Goal: Task Accomplishment & Management: Complete application form

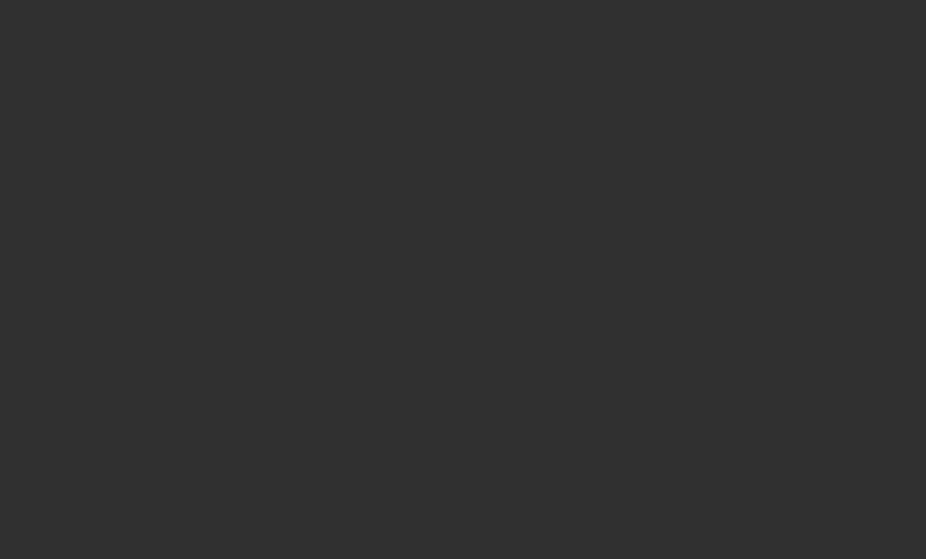
scroll to position [53, 0]
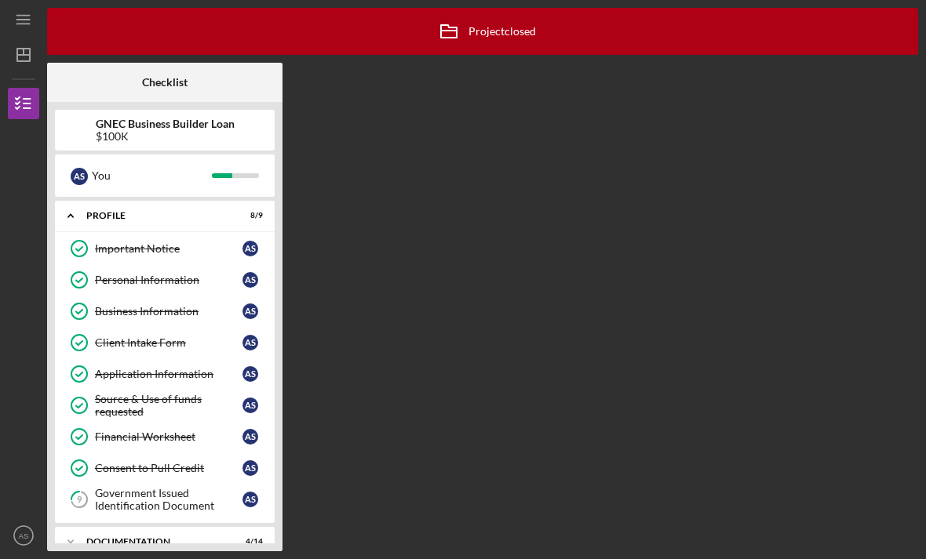
click at [20, 542] on icon "AS" at bounding box center [23, 535] width 31 height 39
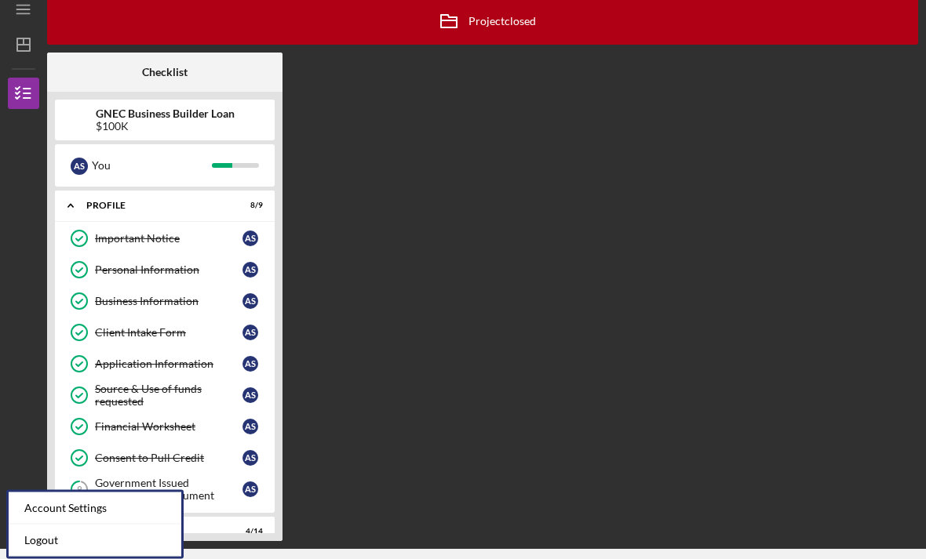
scroll to position [0, 0]
click at [94, 493] on div "Account Settings" at bounding box center [95, 509] width 173 height 32
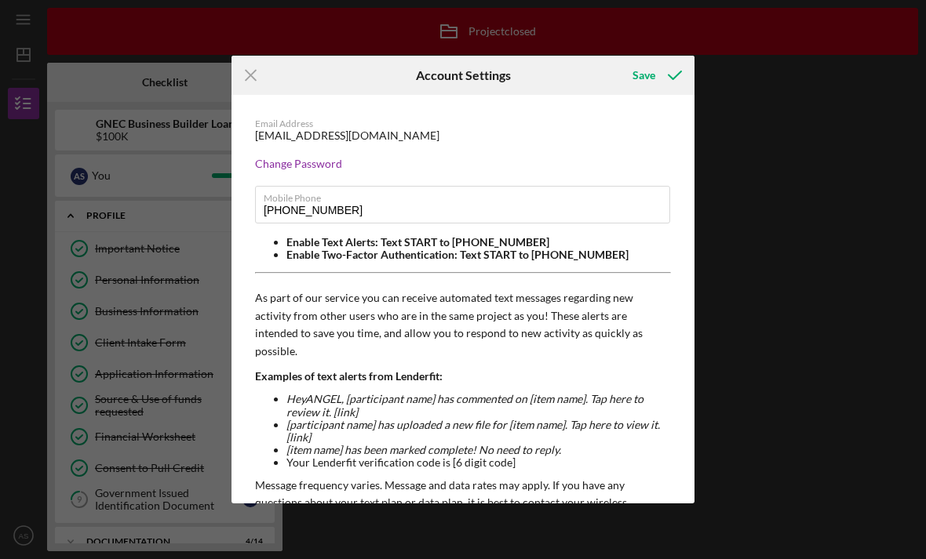
click at [824, 420] on div "Icon/Menu Close Account Settings Save Email Address [EMAIL_ADDRESS][DOMAIN_NAME…" at bounding box center [463, 279] width 926 height 559
click at [882, 392] on div "Icon/Menu Close Account Settings Save Email Address [EMAIL_ADDRESS][DOMAIN_NAME…" at bounding box center [463, 279] width 926 height 559
click at [655, 71] on icon "submit" at bounding box center [674, 75] width 39 height 39
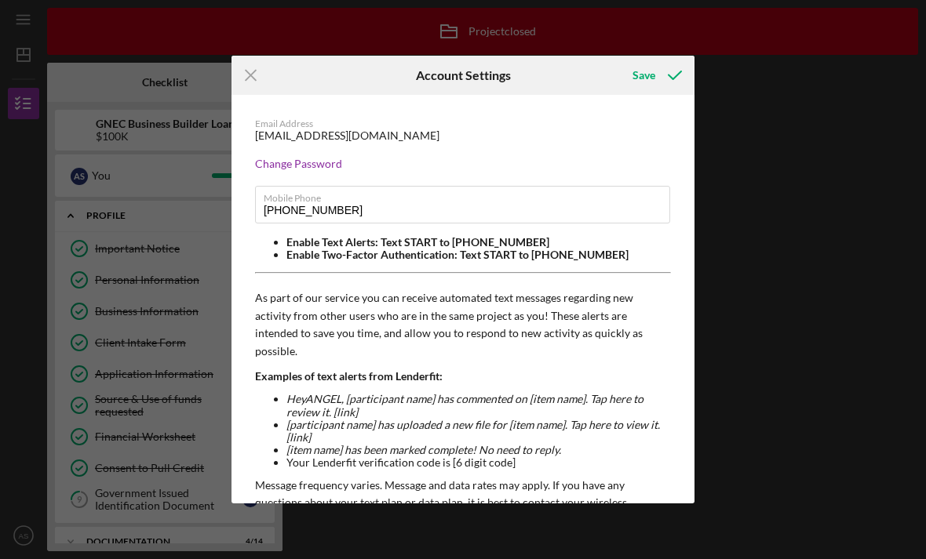
click at [256, 83] on icon "Icon/Menu Close" at bounding box center [250, 75] width 39 height 39
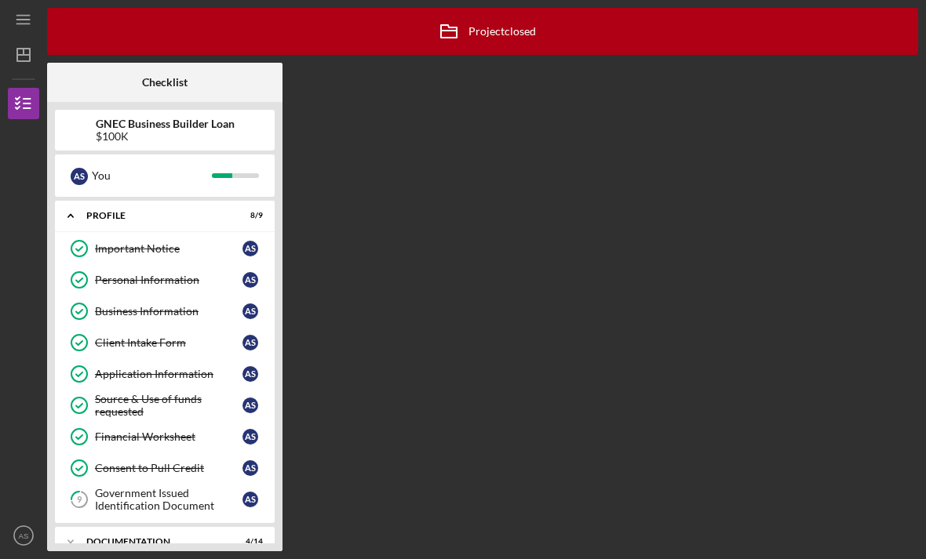
click at [28, 35] on icon "Icon/Dashboard" at bounding box center [23, 54] width 39 height 39
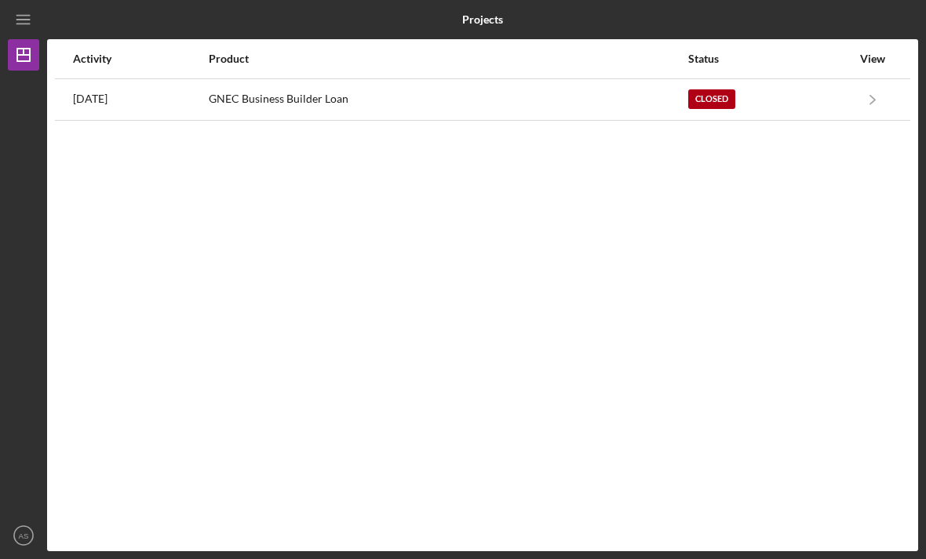
click at [720, 197] on div "Activity Product Status View [DATE] GNEC Business Builder Loan Closed Icon/Navi…" at bounding box center [482, 295] width 871 height 512
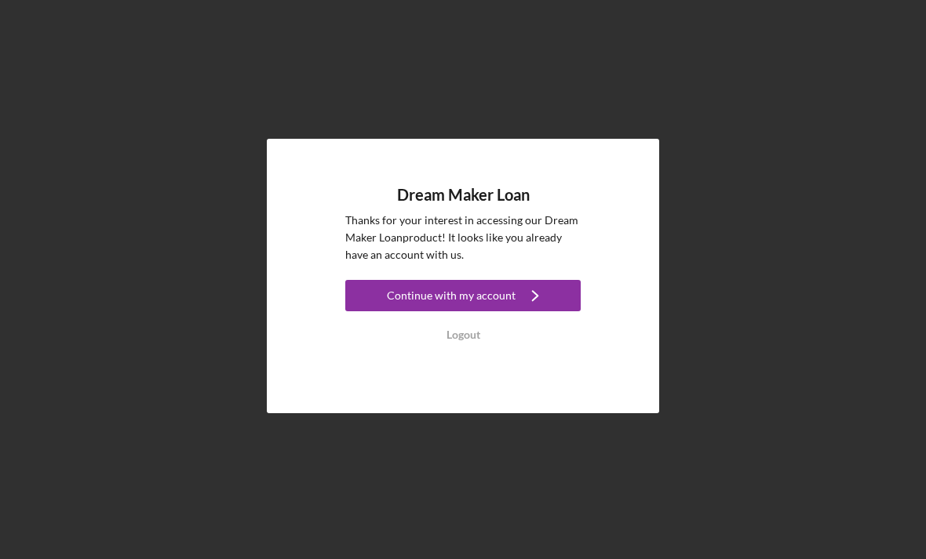
click at [530, 315] on icon "Icon/Navigate" at bounding box center [534, 295] width 39 height 39
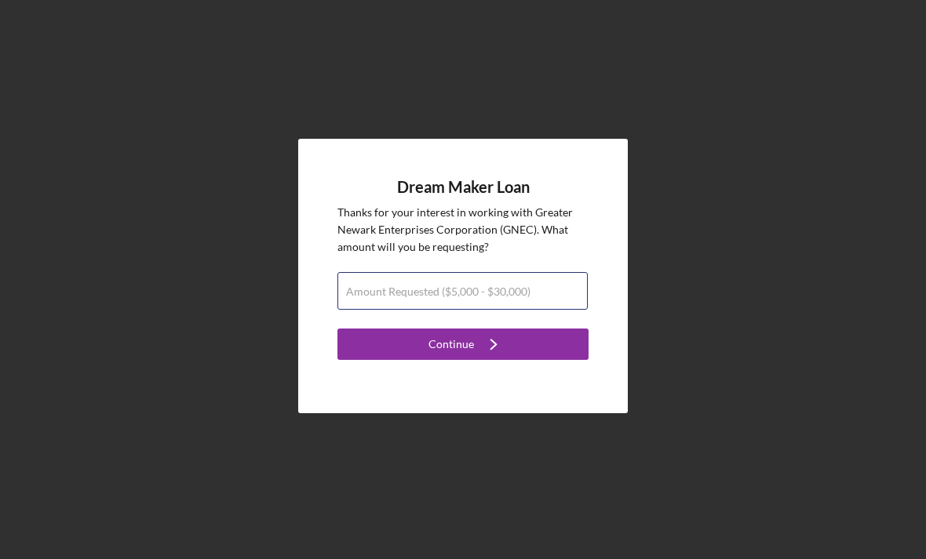
click at [541, 310] on div "Amount Requested ($5,000 - $30,000)" at bounding box center [462, 291] width 251 height 39
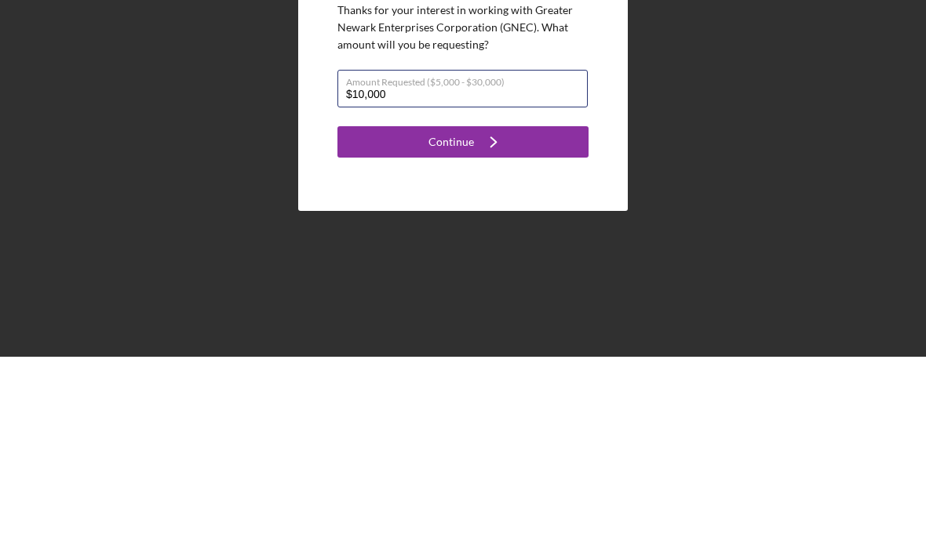
type input "$100,000"
click at [534, 178] on form "Dream Maker Loan Thanks for your interest in working with Greater Newark Enterp…" at bounding box center [462, 269] width 251 height 182
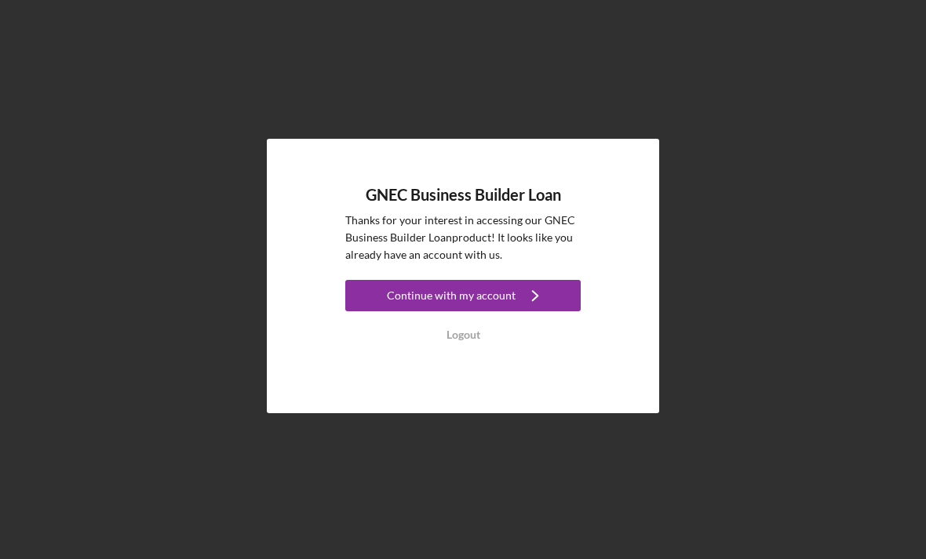
click at [530, 315] on icon "Icon/Navigate" at bounding box center [534, 295] width 39 height 39
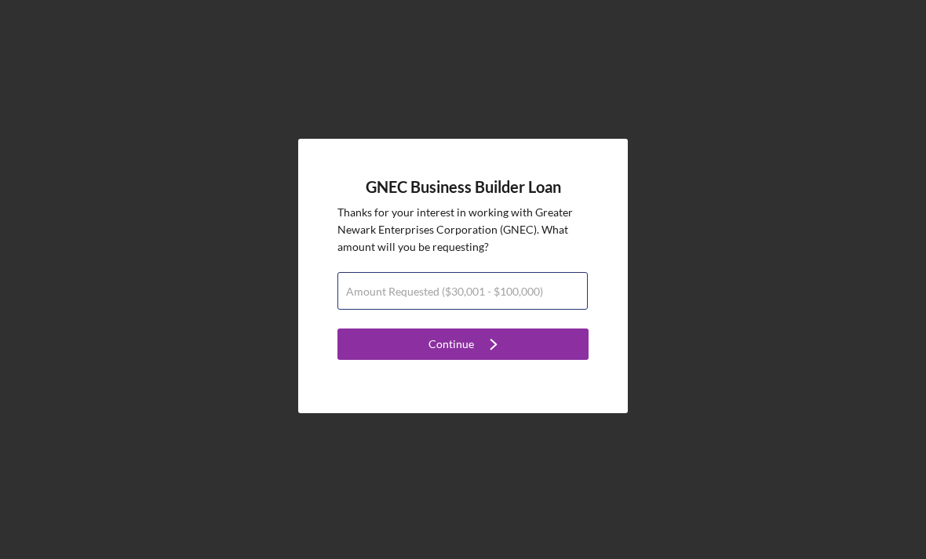
click at [504, 308] on input "Amount Requested ($30,001 - $100,000)" at bounding box center [462, 291] width 250 height 38
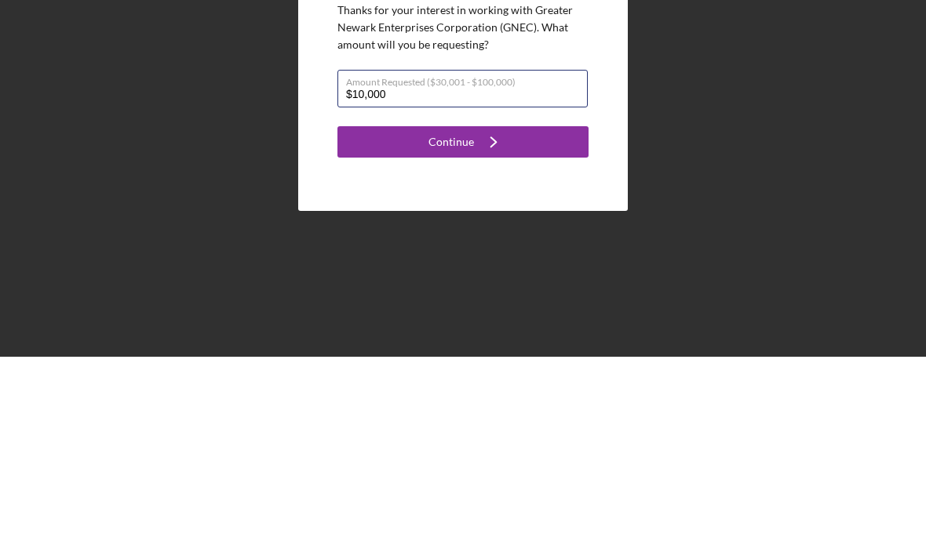
type input "$100,000"
click at [540, 329] on button "Continue Icon/Navigate" at bounding box center [462, 344] width 251 height 31
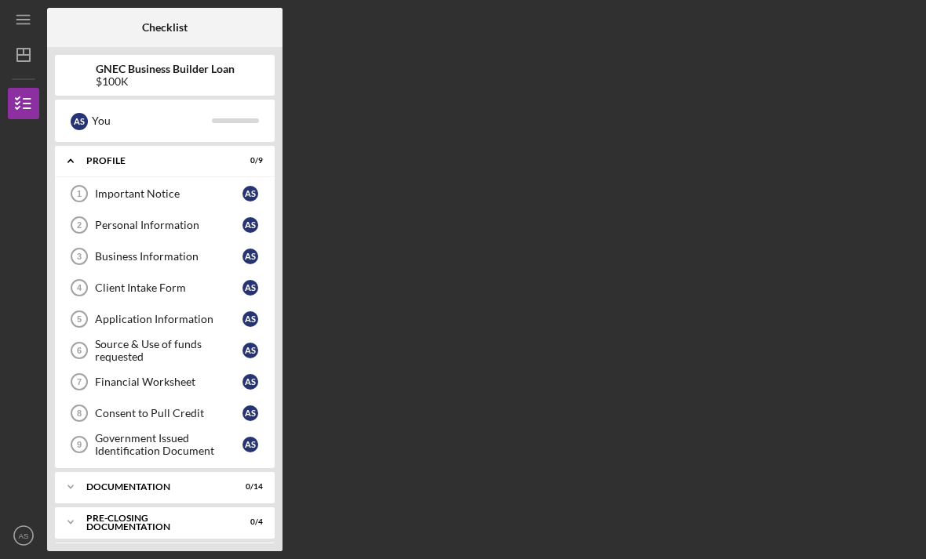
click at [121, 188] on div "Important Notice" at bounding box center [169, 194] width 148 height 13
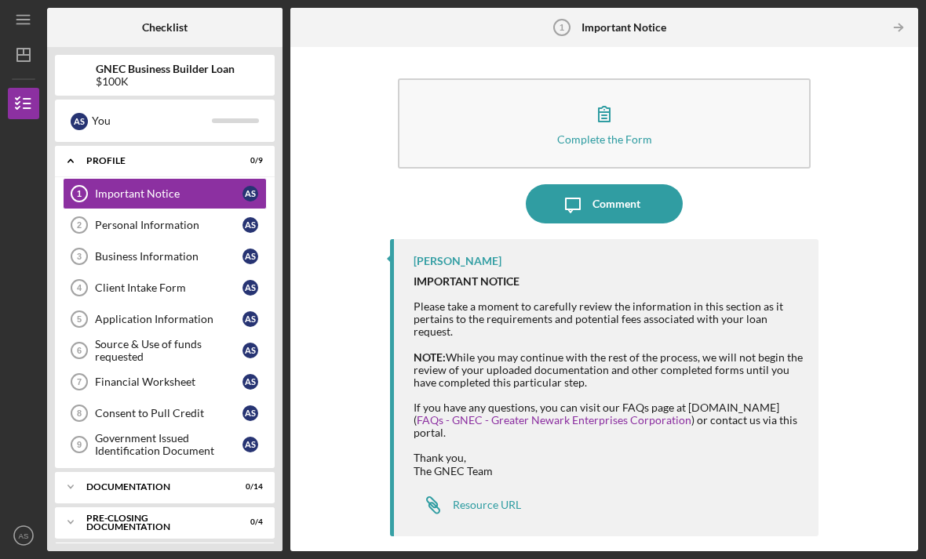
click at [104, 219] on div "Personal Information" at bounding box center [169, 225] width 148 height 13
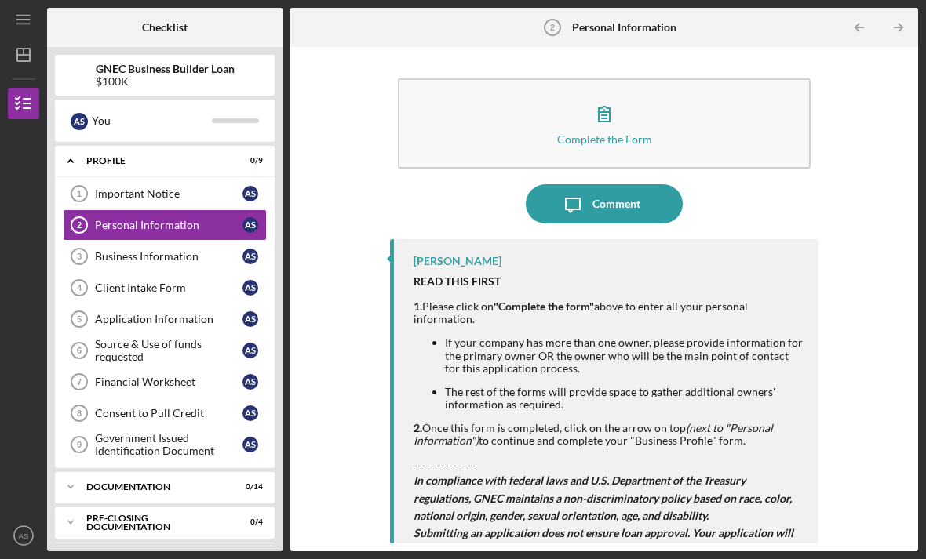
click at [124, 178] on link "Important Notice 1 Important Notice A S" at bounding box center [165, 193] width 204 height 31
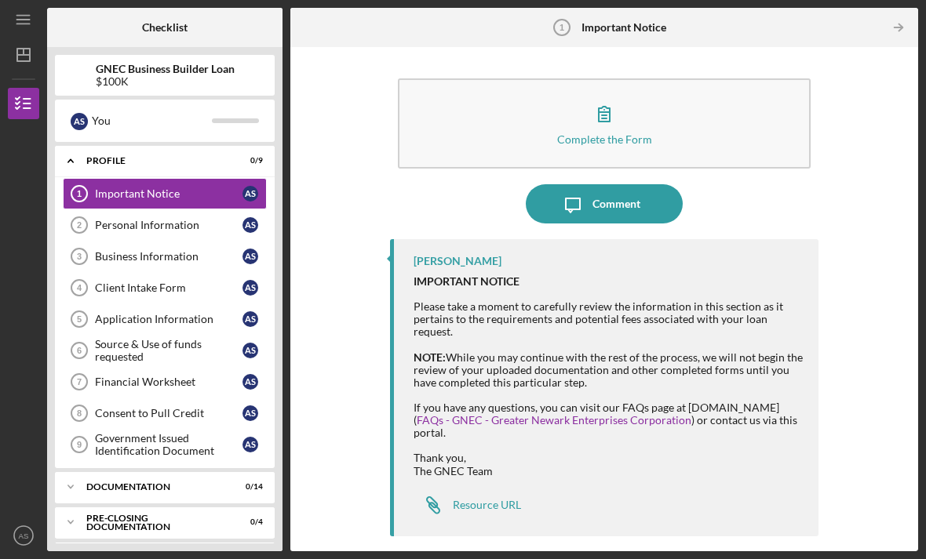
click at [594, 94] on icon "button" at bounding box center [604, 113] width 39 height 39
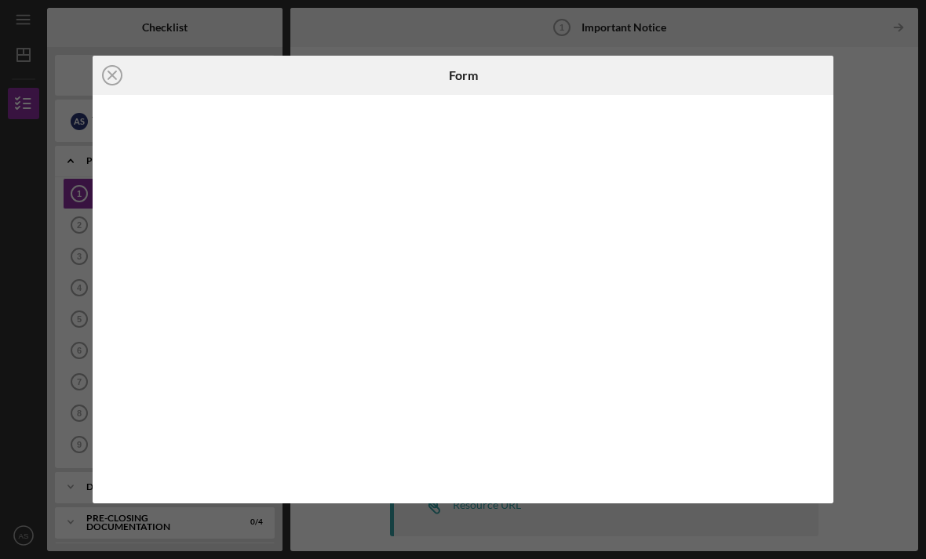
click at [118, 75] on icon "Icon/Close" at bounding box center [112, 75] width 39 height 39
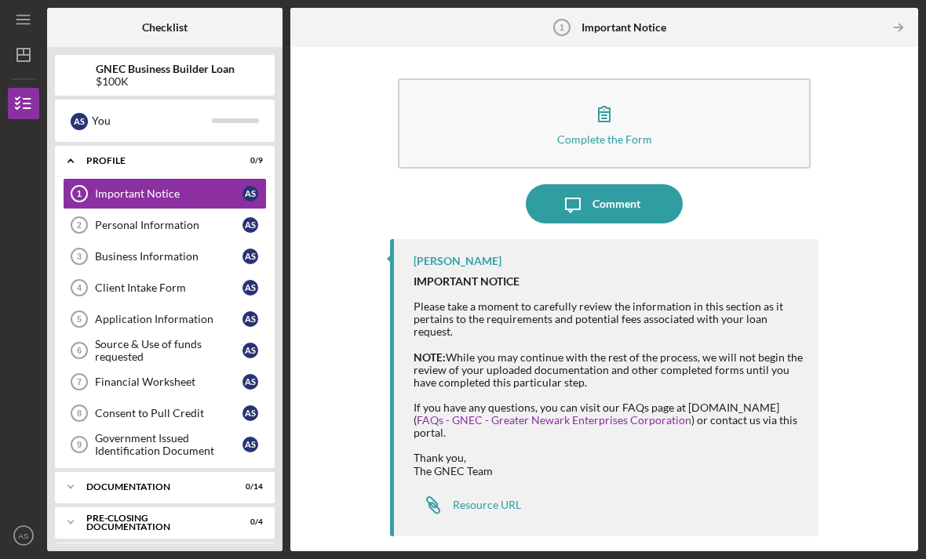
click at [486, 84] on button "Complete the Form Form" at bounding box center [604, 123] width 413 height 90
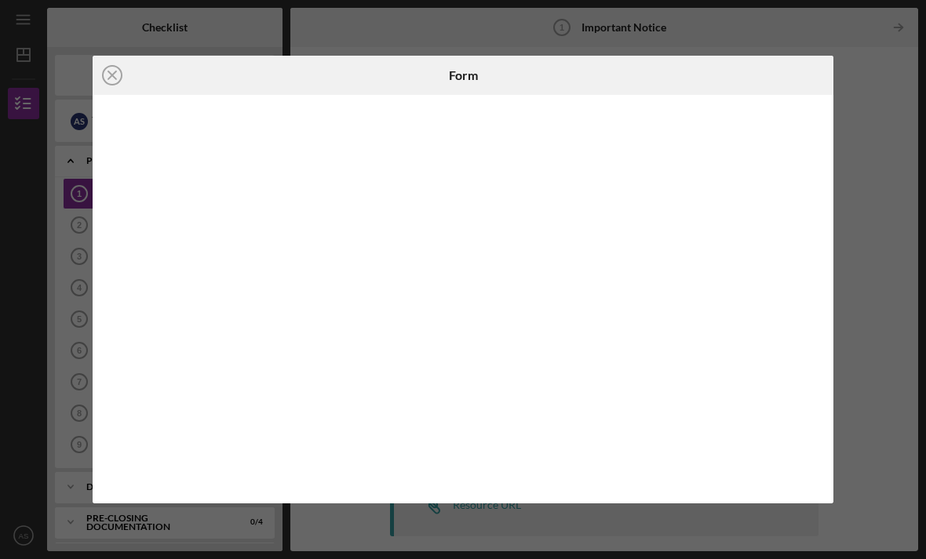
click at [120, 78] on icon "Icon/Close" at bounding box center [112, 75] width 39 height 39
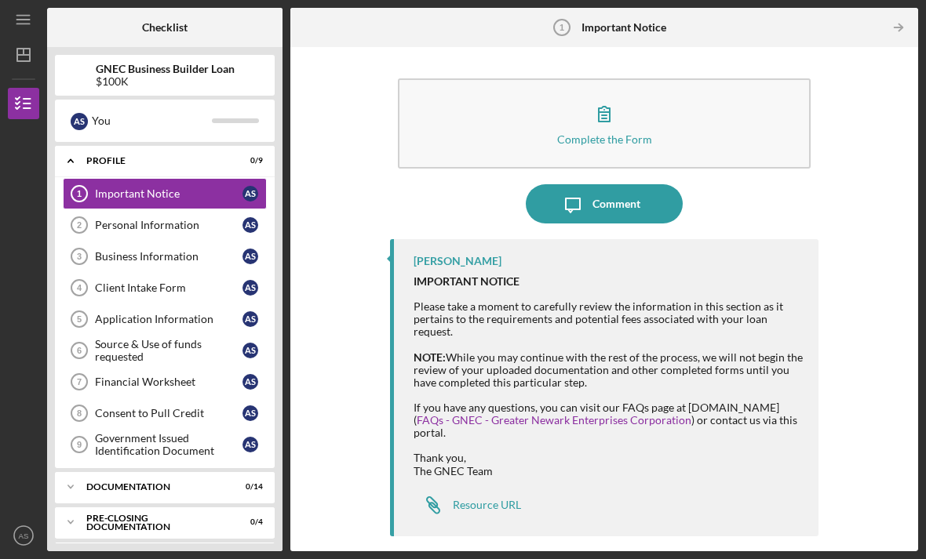
click at [174, 219] on div "Personal Information" at bounding box center [169, 225] width 148 height 13
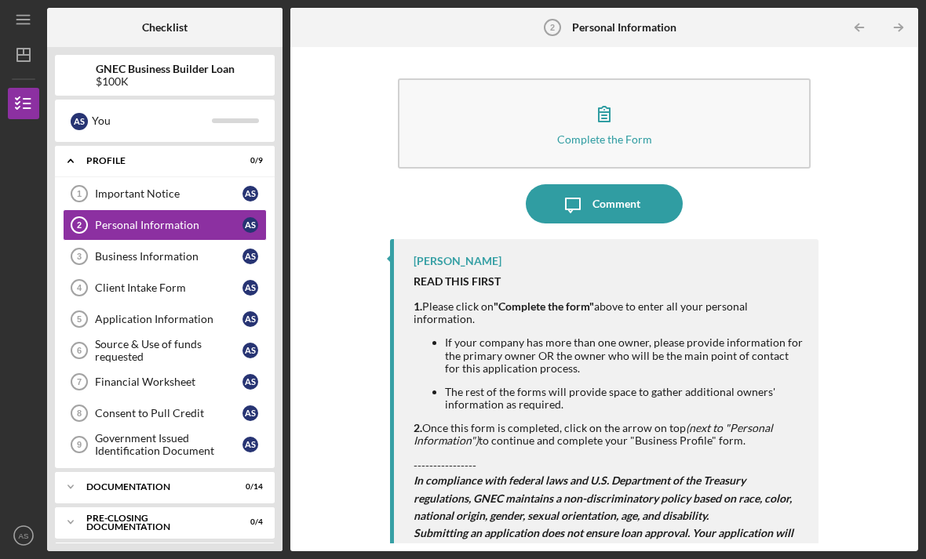
click at [188, 188] on div "Important Notice" at bounding box center [169, 194] width 148 height 13
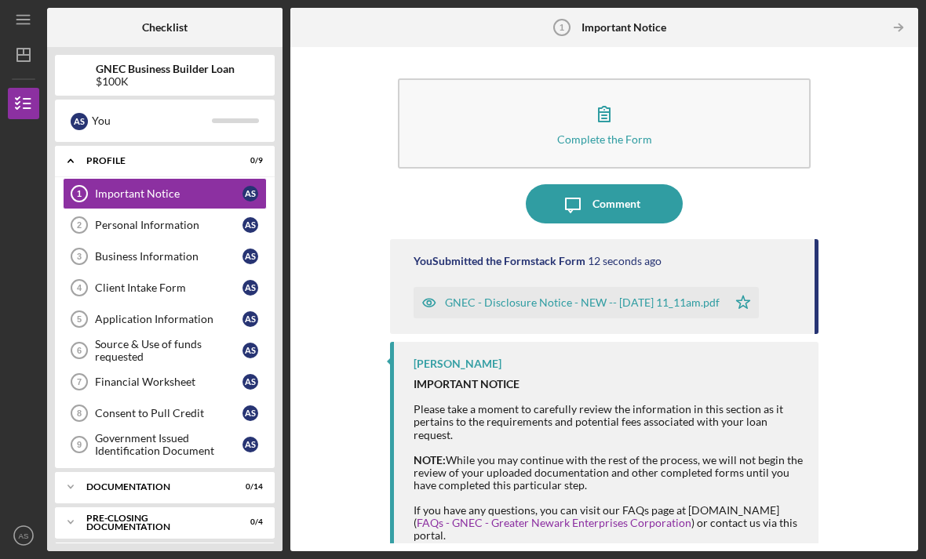
click at [608, 94] on icon "button" at bounding box center [604, 113] width 39 height 39
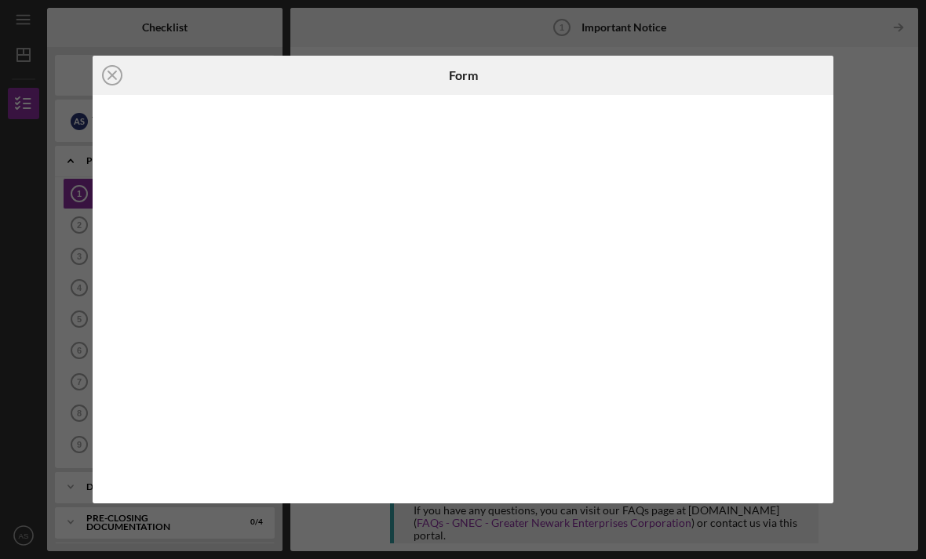
click at [118, 70] on icon "Icon/Close" at bounding box center [112, 75] width 39 height 39
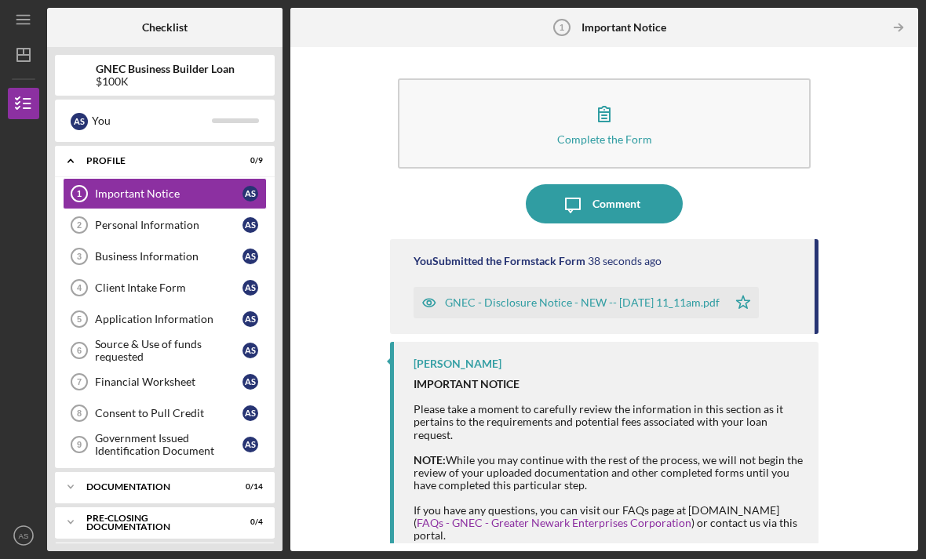
click at [127, 219] on div "Personal Information" at bounding box center [169, 225] width 148 height 13
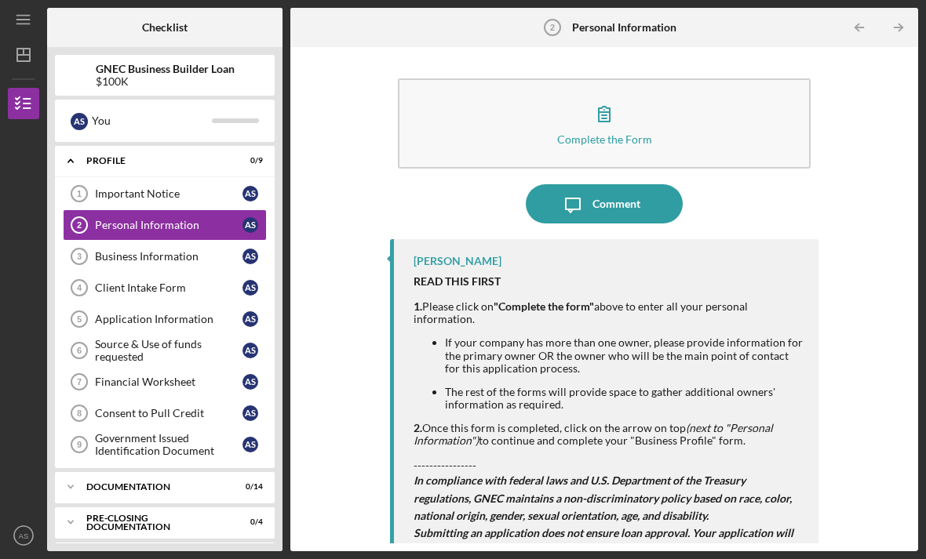
click at [497, 78] on button "Complete the Form Form" at bounding box center [604, 123] width 413 height 90
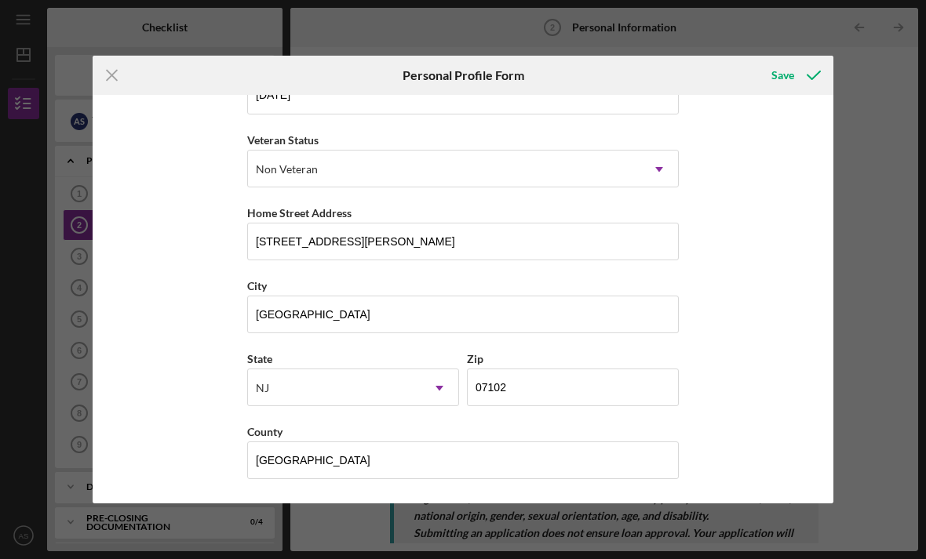
scroll to position [202, 0]
click at [427, 223] on input "1180 RAYMOND BLVD" at bounding box center [463, 242] width 432 height 38
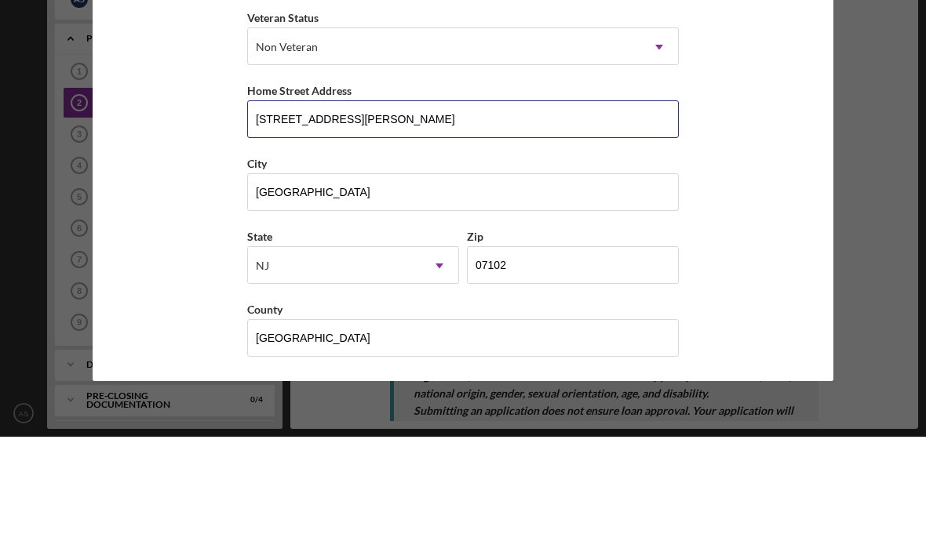
click at [531, 223] on input "1180 RAYMOND BLVD" at bounding box center [463, 242] width 432 height 38
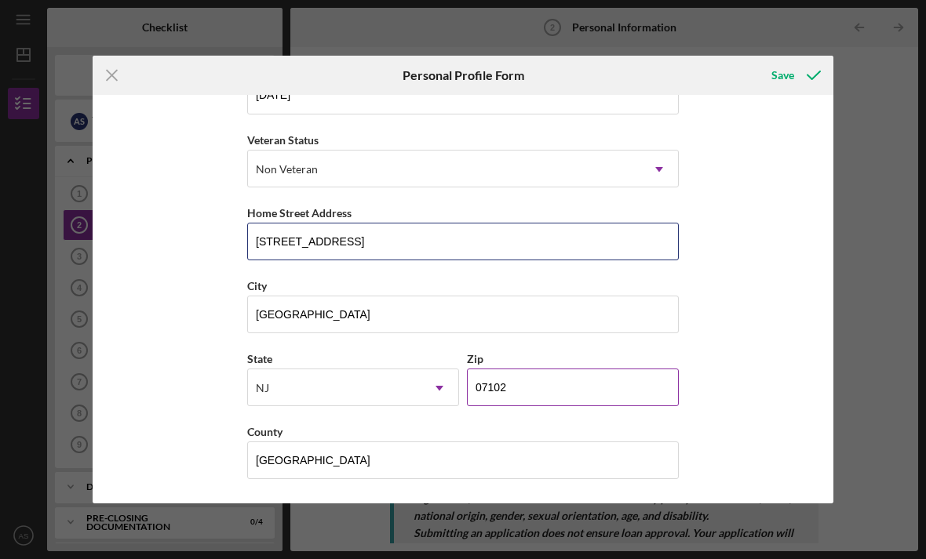
type input "172 Ridge Street"
click at [558, 395] on input "07102" at bounding box center [573, 388] width 212 height 38
type input "07104"
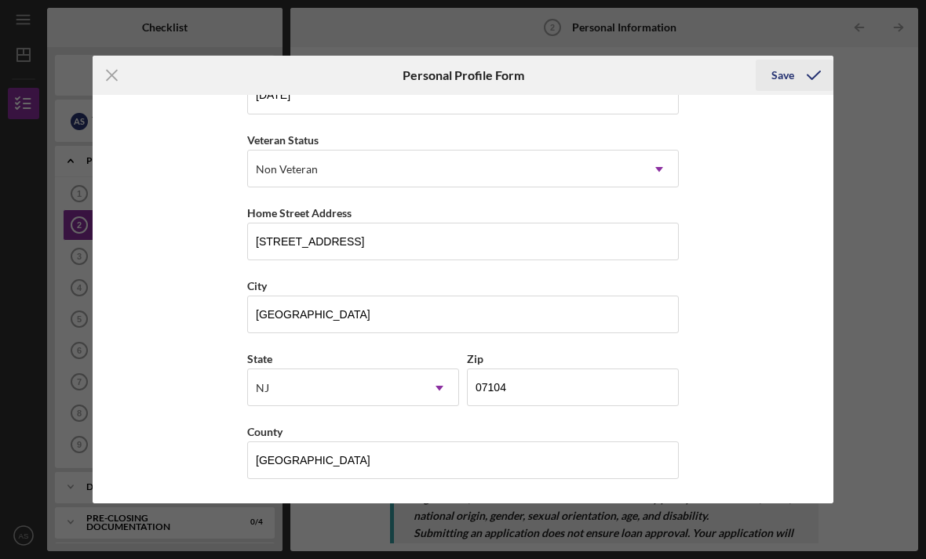
click at [801, 76] on icon "submit" at bounding box center [813, 75] width 39 height 39
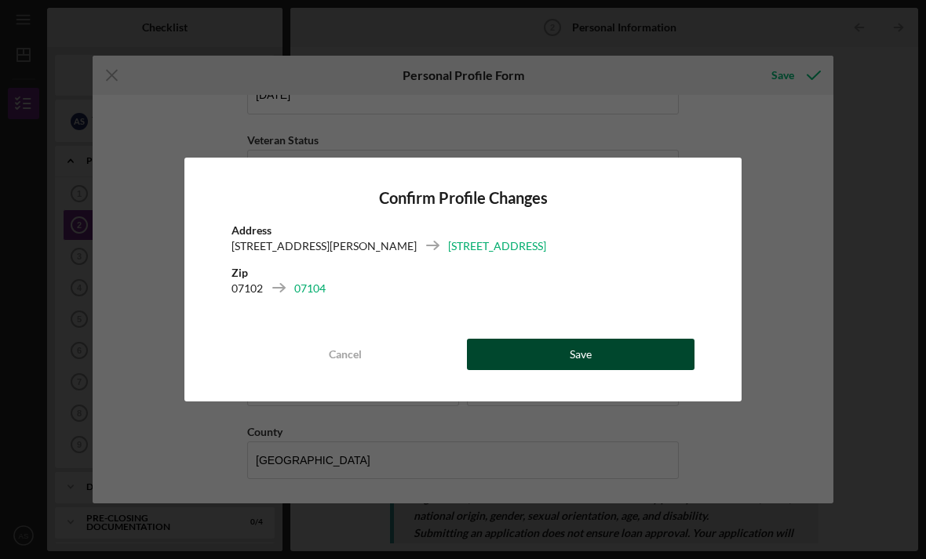
click at [627, 356] on button "Save" at bounding box center [581, 354] width 228 height 31
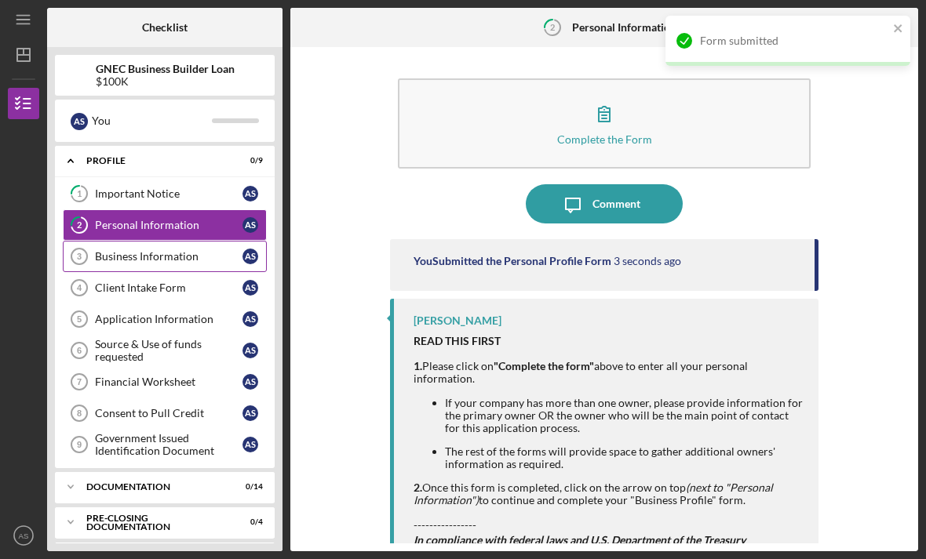
click at [122, 241] on link "Business Information 3 Business Information A S" at bounding box center [165, 256] width 204 height 31
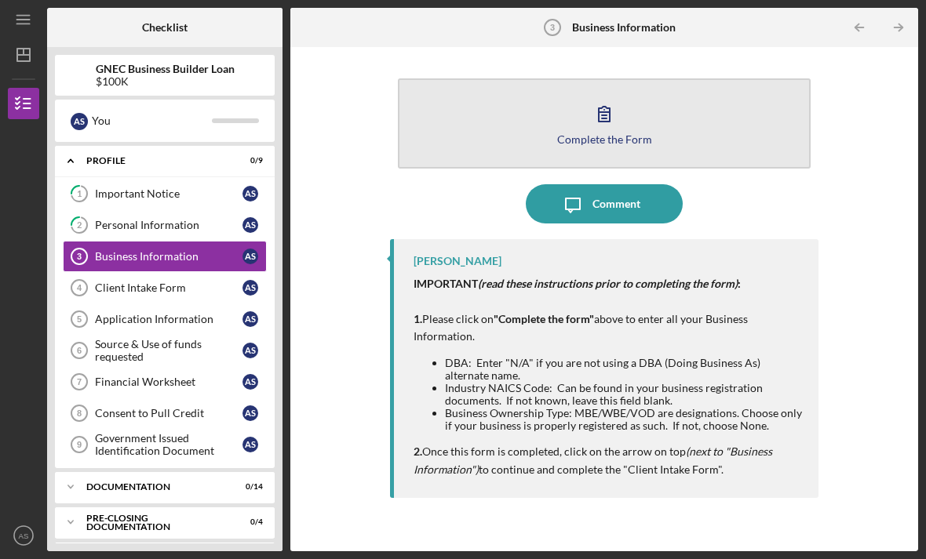
click at [691, 78] on button "Complete the Form Form" at bounding box center [604, 123] width 413 height 90
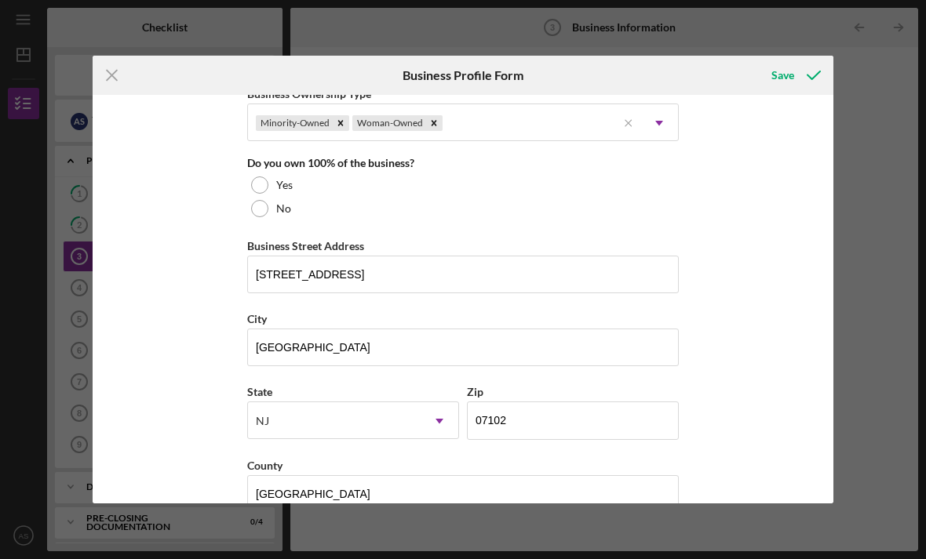
scroll to position [784, 0]
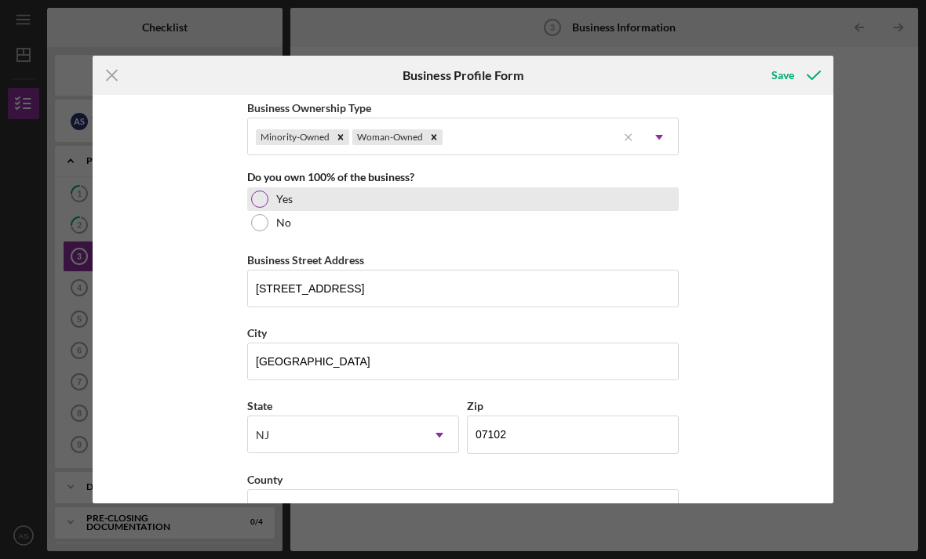
click at [461, 207] on div "Yes" at bounding box center [463, 200] width 432 height 24
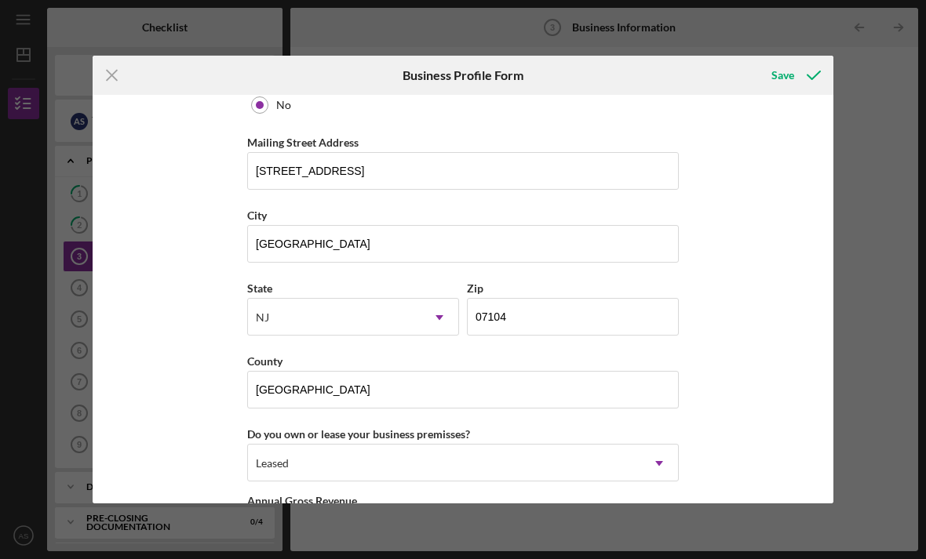
scroll to position [1277, 0]
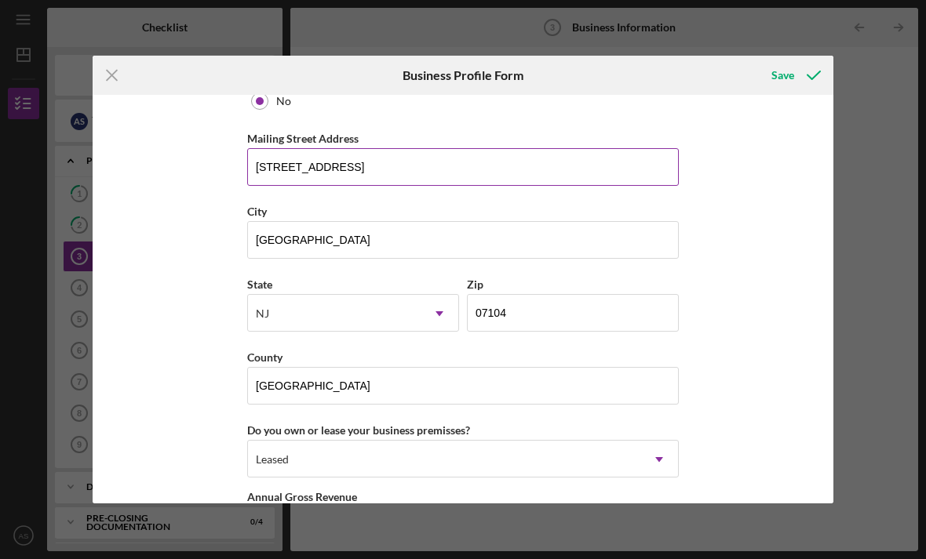
click at [531, 186] on input "89 RIDGE STREET" at bounding box center [463, 167] width 432 height 38
click at [274, 186] on input "89 RIDGE STREET" at bounding box center [463, 167] width 432 height 38
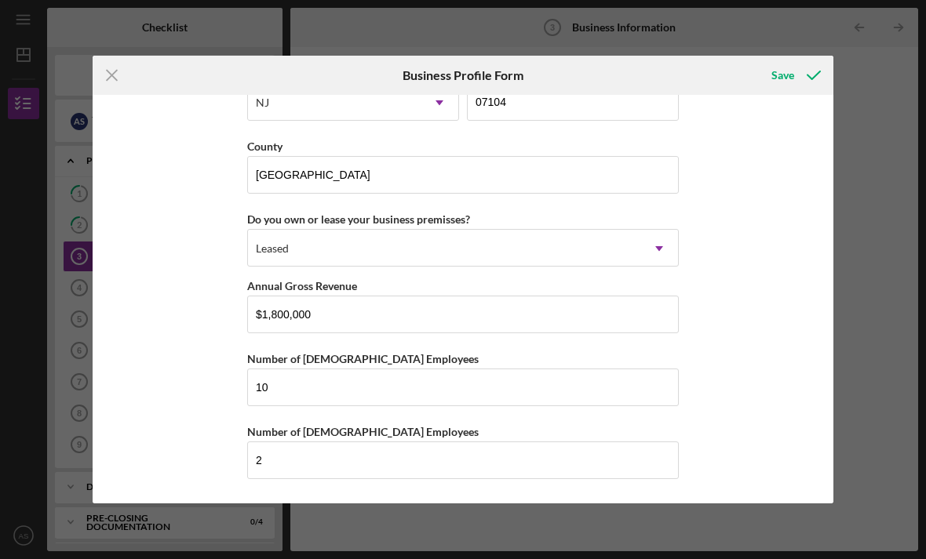
scroll to position [1518, 0]
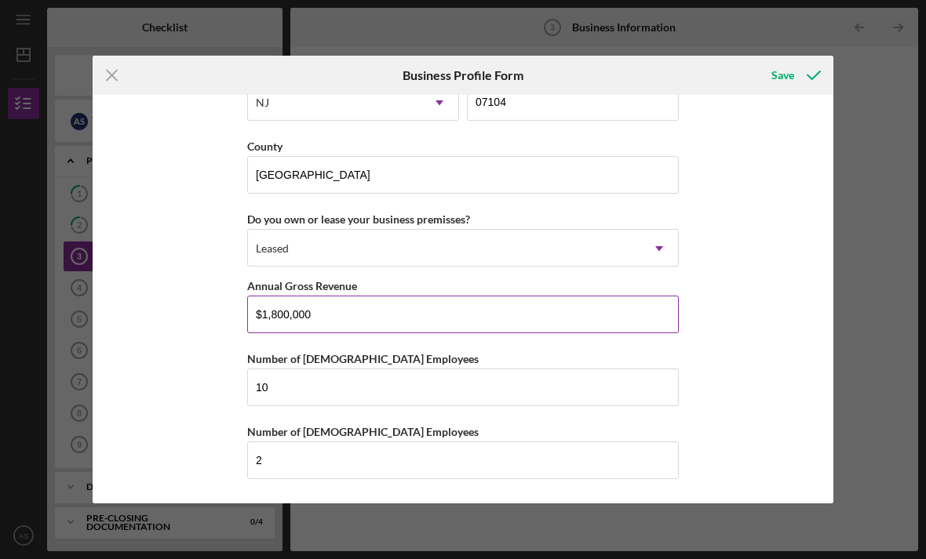
type input "172 RIDGE STREET"
click at [401, 304] on input "$1,800,000" at bounding box center [463, 315] width 432 height 38
click at [491, 326] on input "$1,800,000" at bounding box center [463, 315] width 432 height 38
type input "$1"
type input "$0"
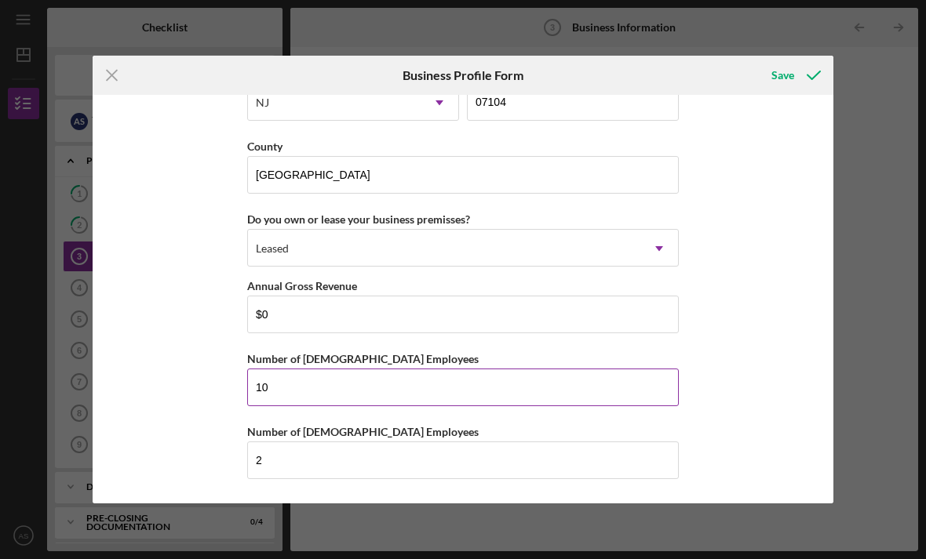
click at [625, 389] on input "10" at bounding box center [463, 388] width 432 height 38
type input "1"
type input "0"
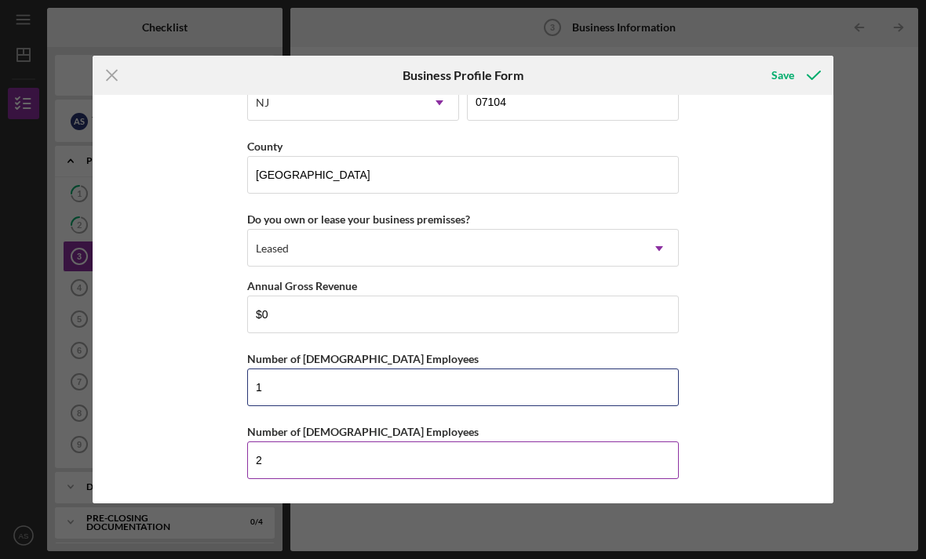
type input "1"
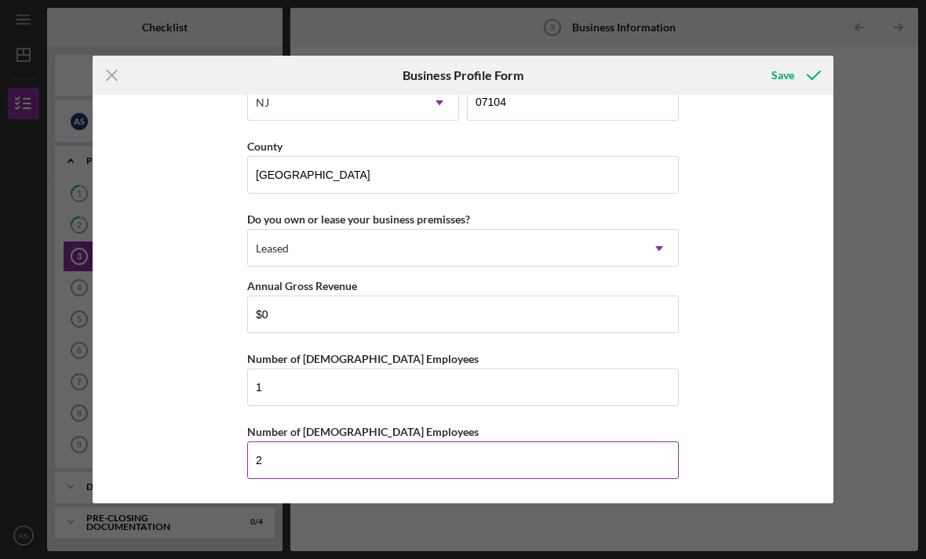
click at [581, 459] on input "2" at bounding box center [463, 461] width 432 height 38
type input "0"
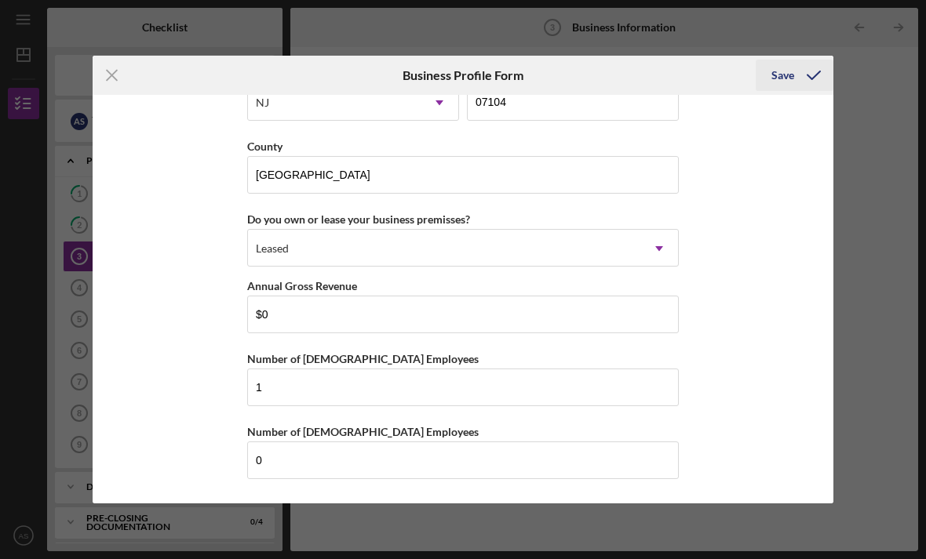
click at [792, 78] on div "Save" at bounding box center [782, 75] width 23 height 31
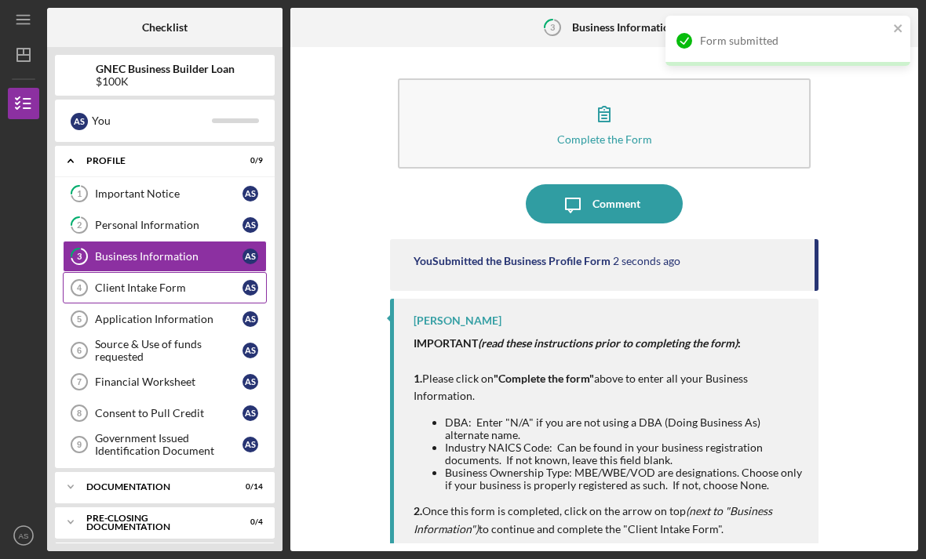
click at [148, 282] on div "Client Intake Form" at bounding box center [169, 288] width 148 height 13
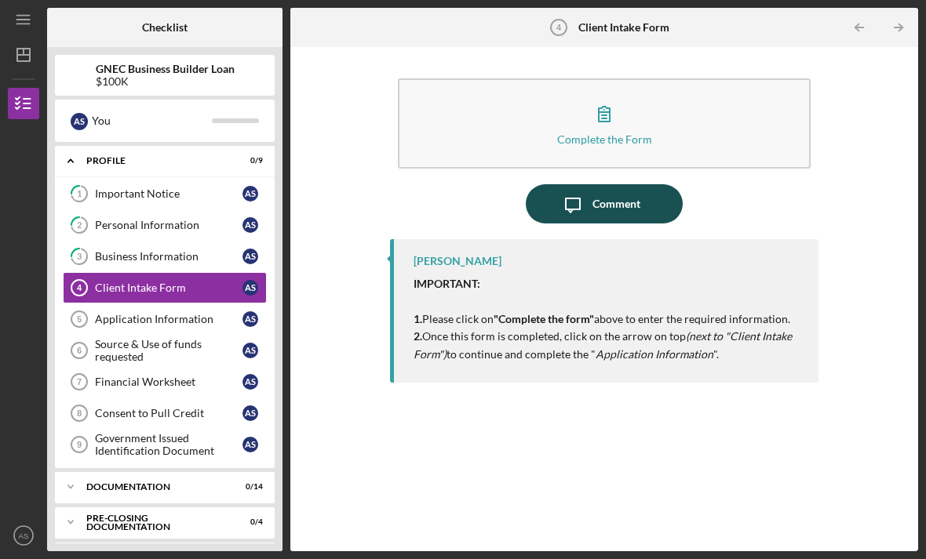
click at [632, 184] on div "Comment" at bounding box center [616, 203] width 48 height 39
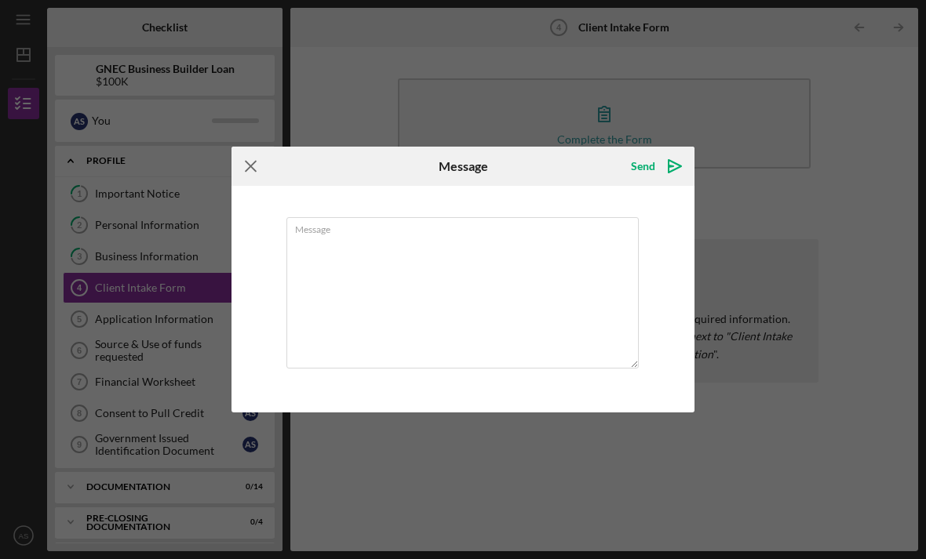
click at [256, 158] on icon "Icon/Menu Close" at bounding box center [250, 166] width 39 height 39
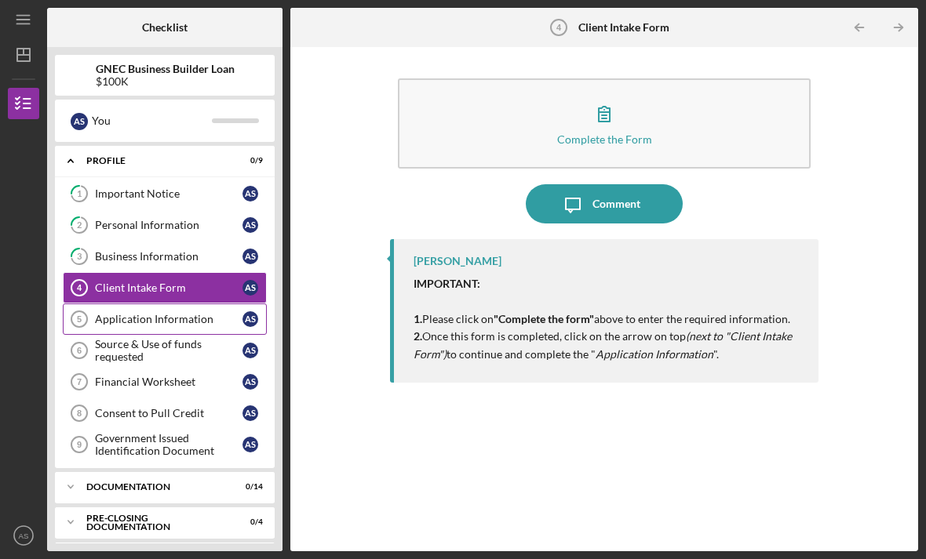
click at [185, 313] on div "Application Information" at bounding box center [169, 319] width 148 height 13
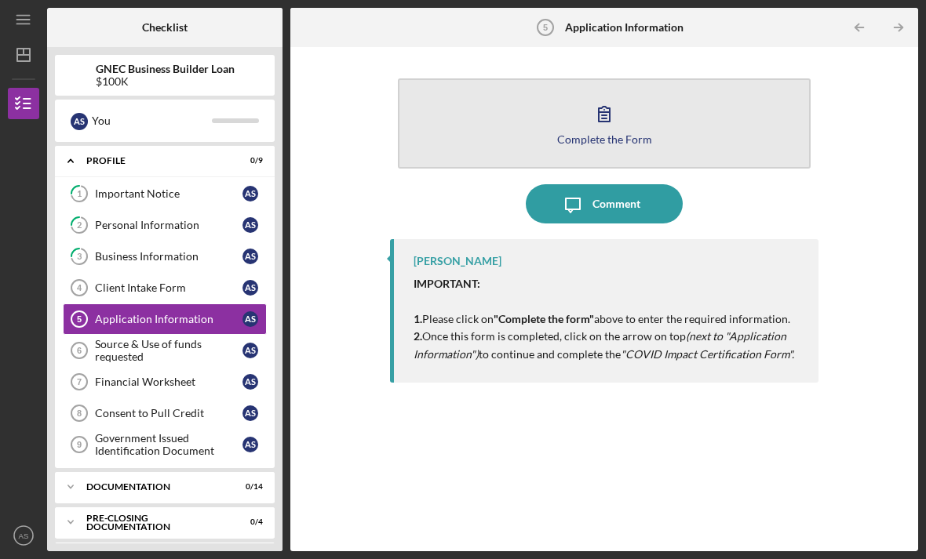
click at [655, 78] on button "Complete the Form Form" at bounding box center [604, 123] width 413 height 90
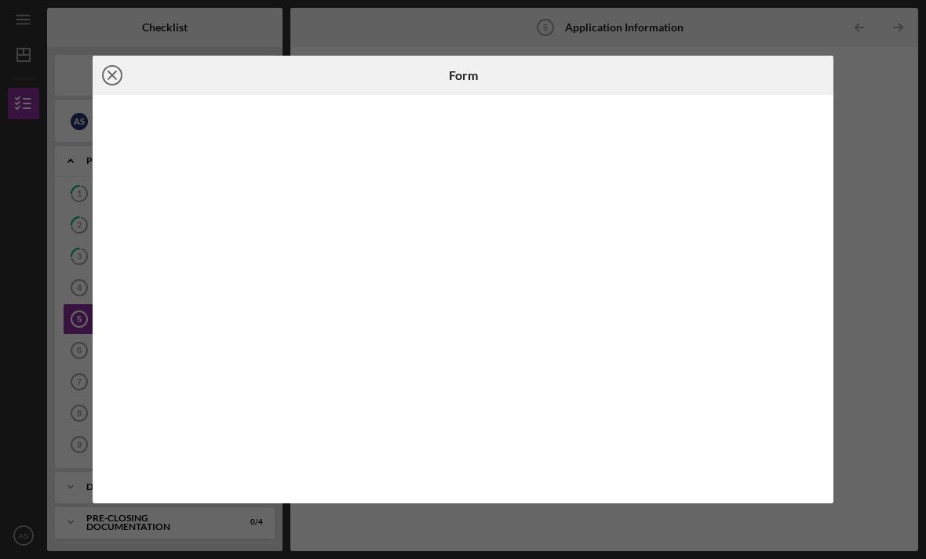
click at [111, 73] on icon "Icon/Close" at bounding box center [112, 75] width 39 height 39
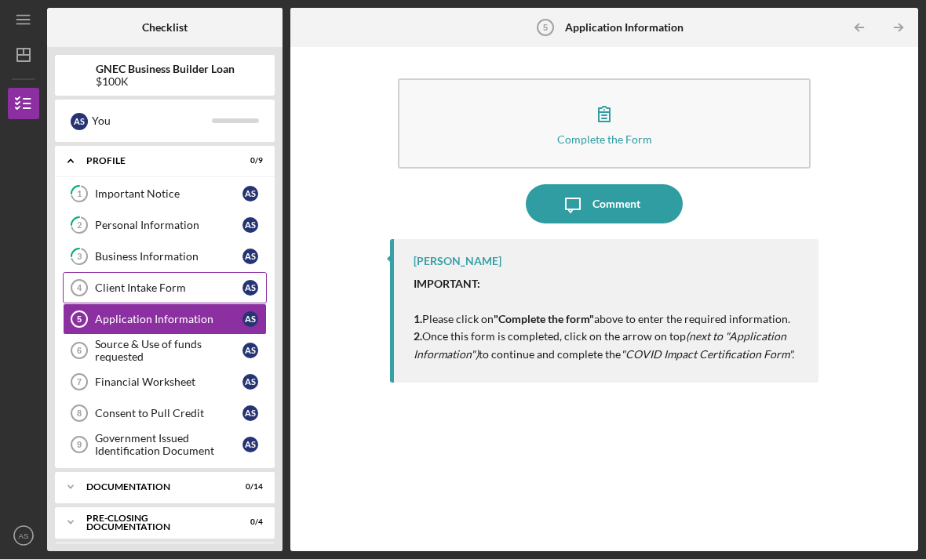
click at [189, 282] on div "Client Intake Form" at bounding box center [169, 288] width 148 height 13
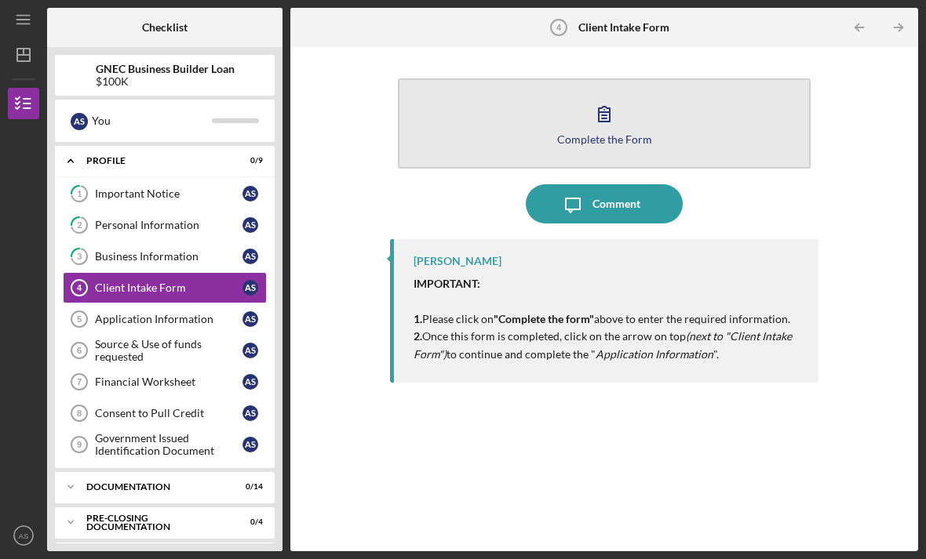
click at [635, 78] on button "Complete the Form Form" at bounding box center [604, 123] width 413 height 90
